Goal: Task Accomplishment & Management: Manage account settings

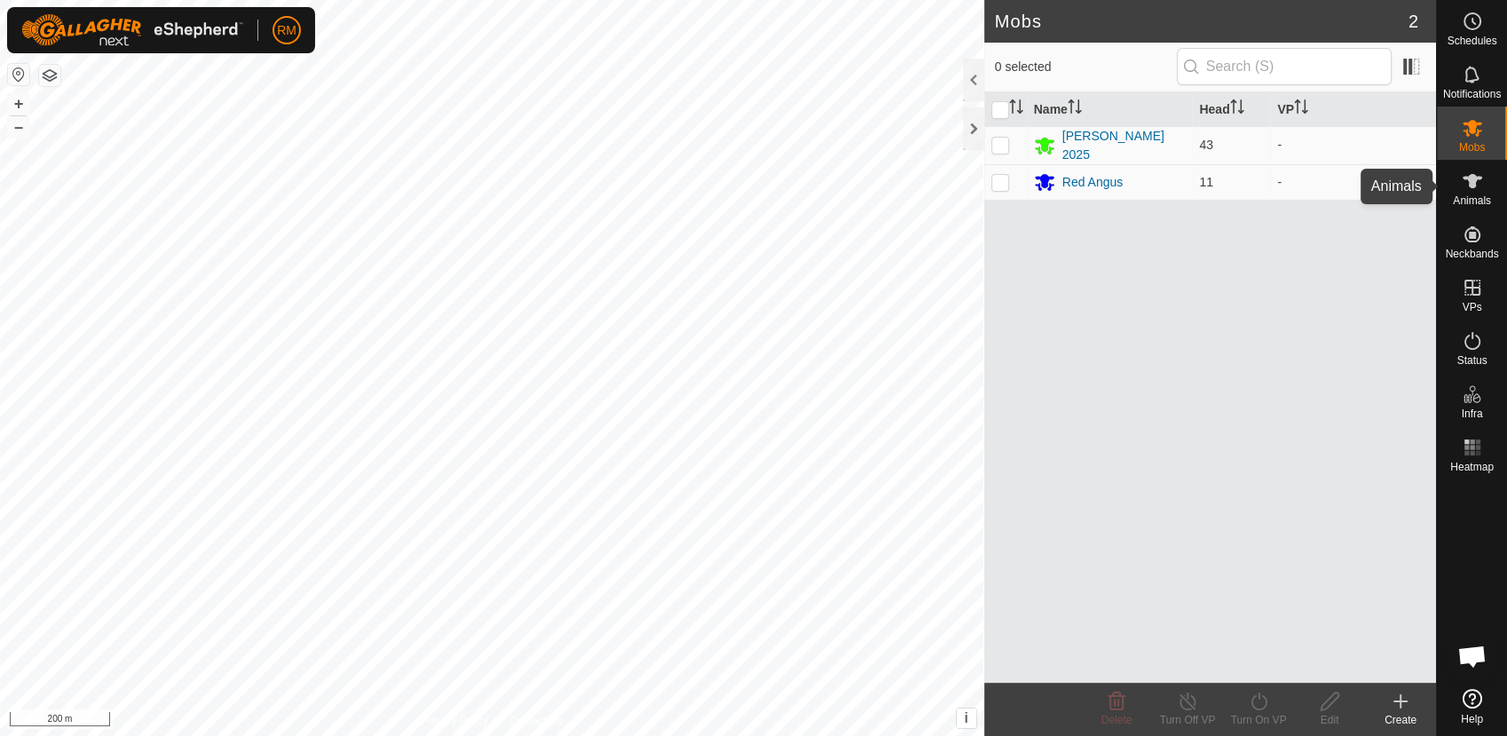
click at [1477, 182] on icon at bounding box center [1472, 180] width 21 height 21
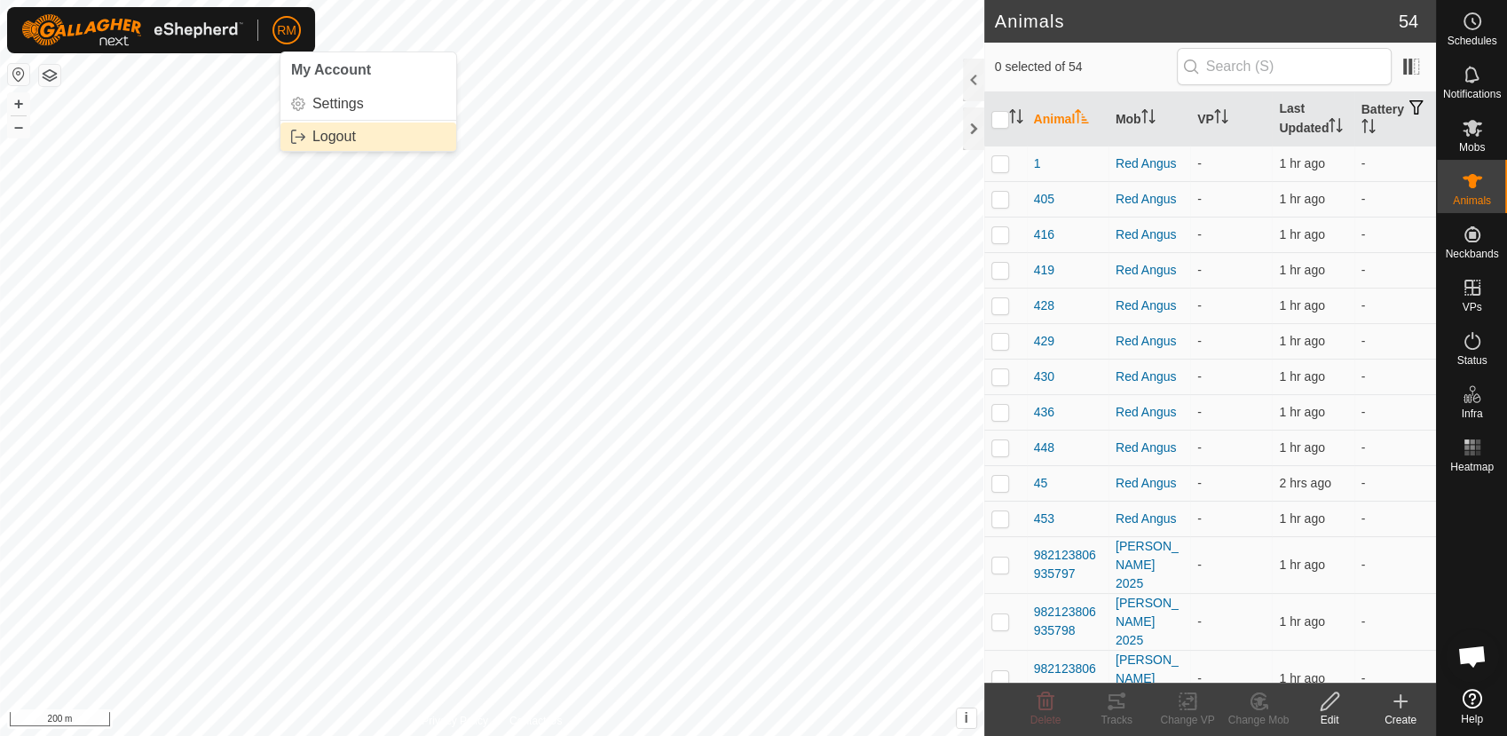
click at [315, 130] on link "Logout" at bounding box center [369, 137] width 176 height 28
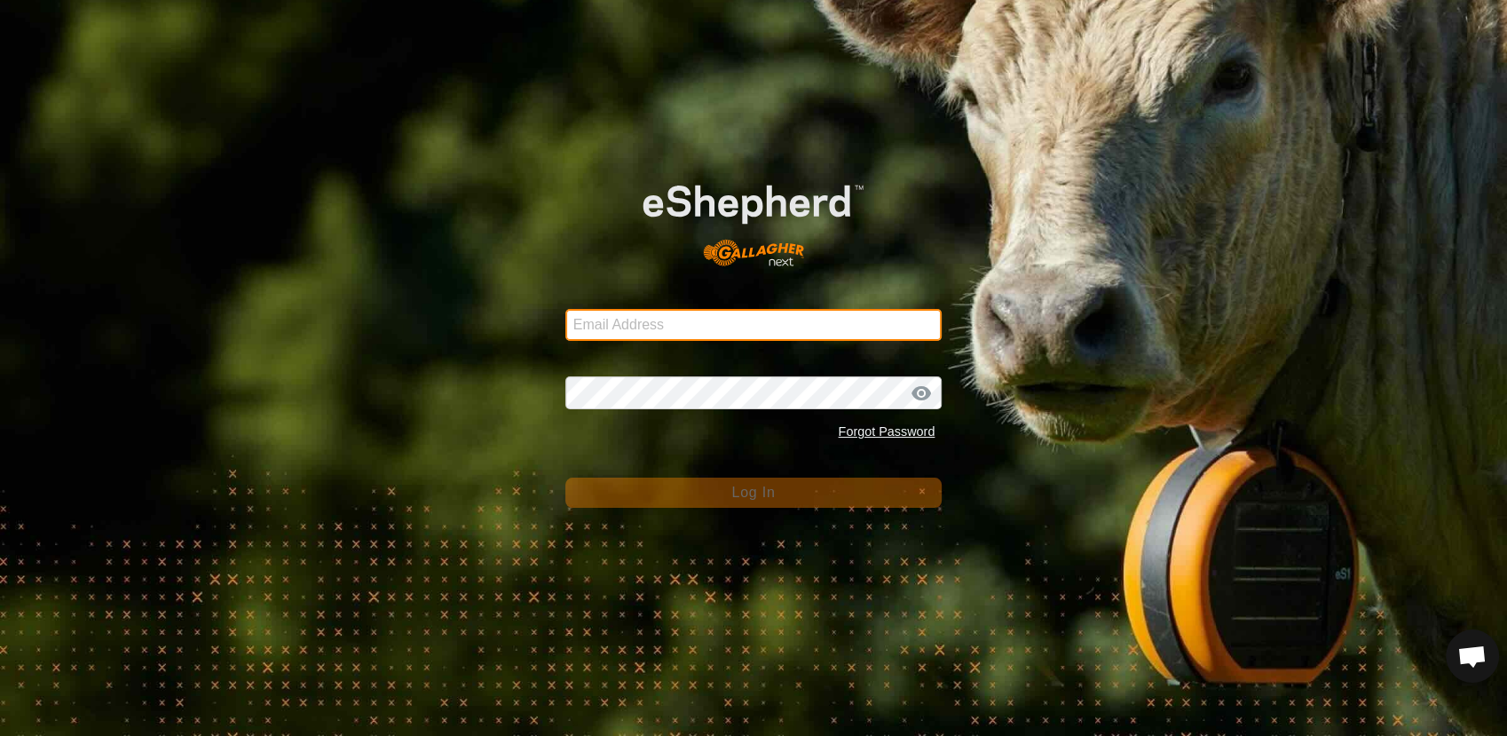
type input "[EMAIL_ADDRESS][DOMAIN_NAME]"
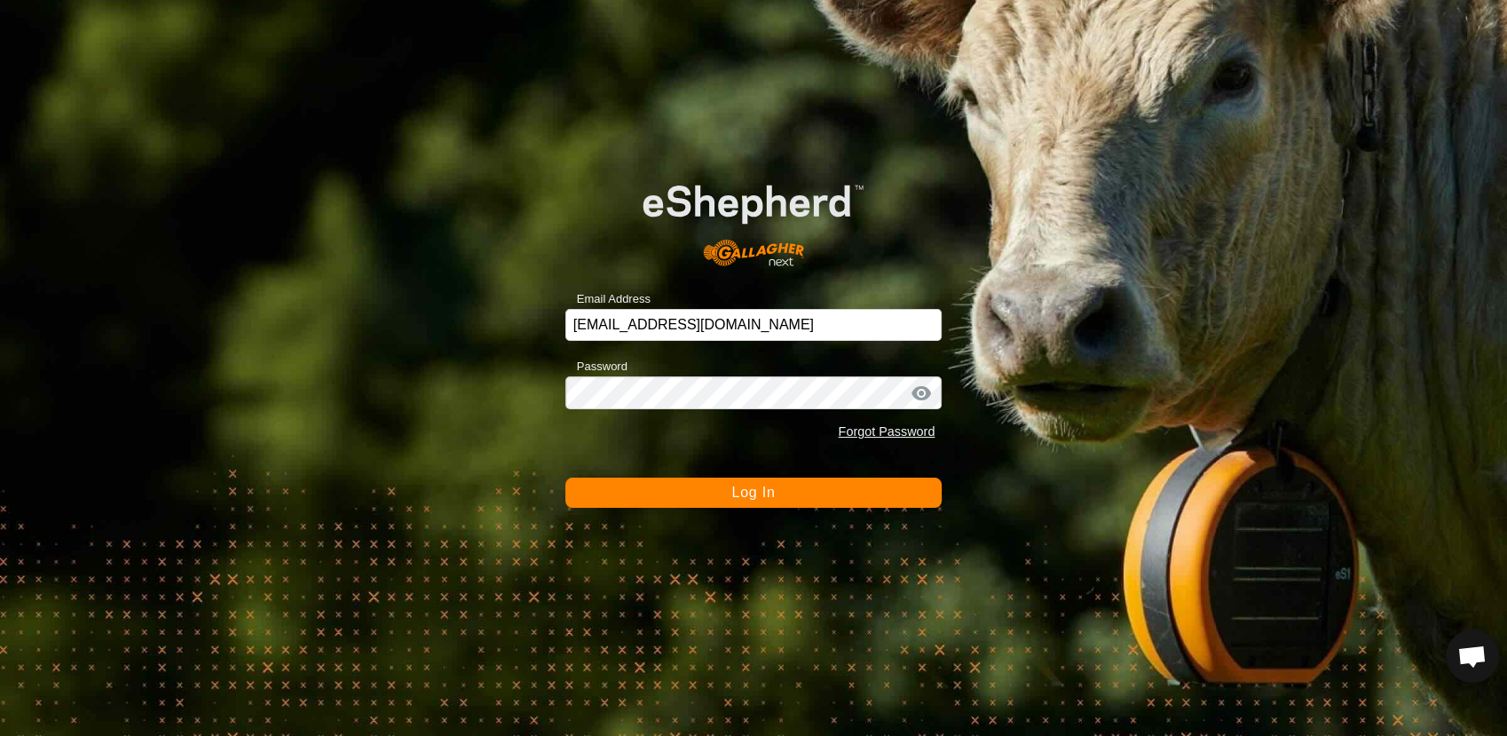
click at [716, 491] on button "Log In" at bounding box center [753, 493] width 377 height 30
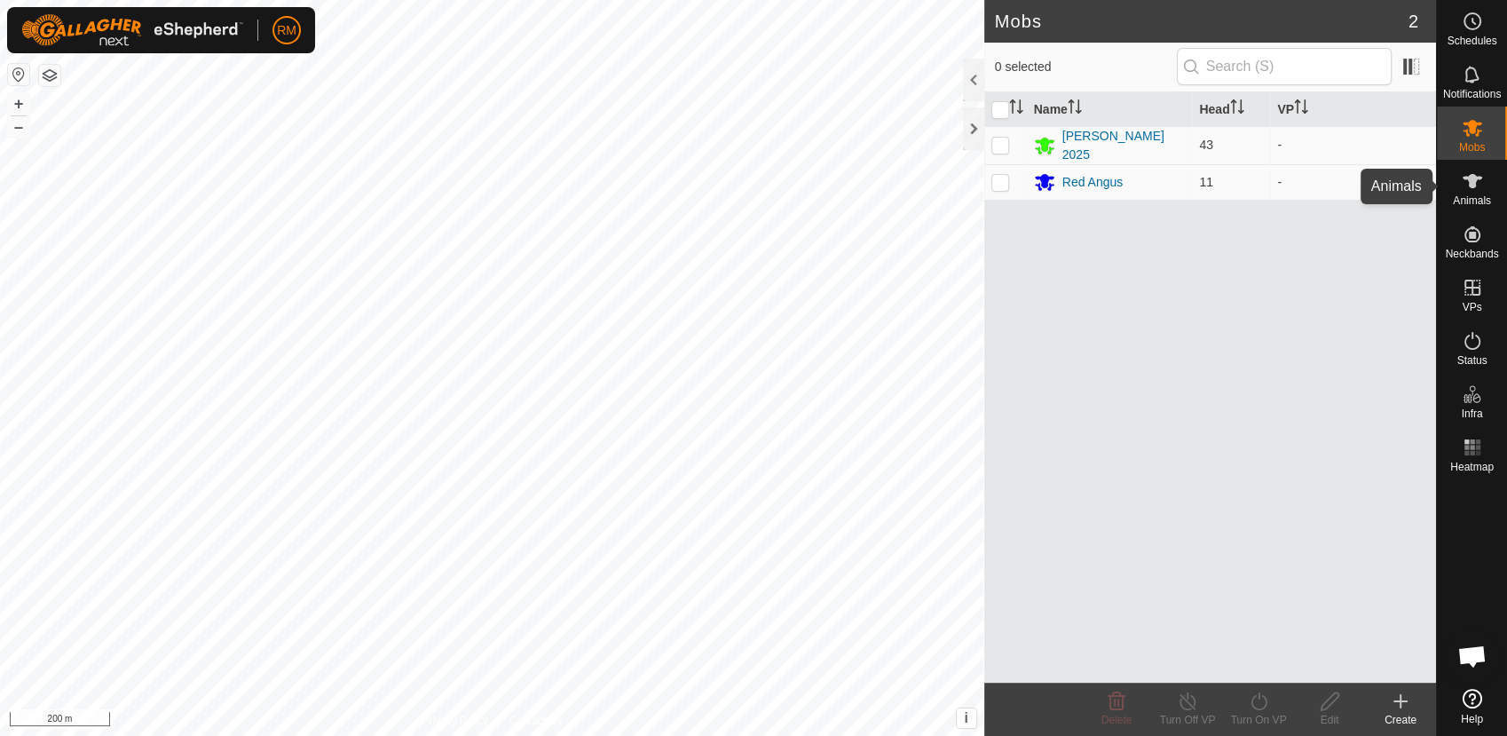
click at [1472, 187] on icon at bounding box center [1473, 181] width 20 height 14
